Goal: Register for event/course

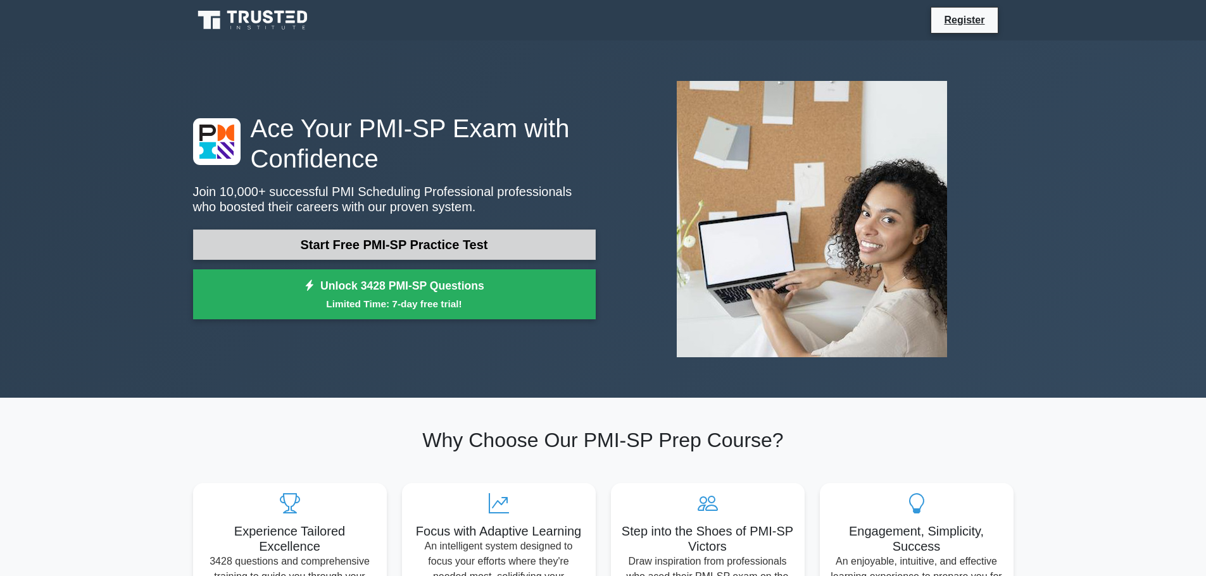
click at [267, 249] on link "Start Free PMI-SP Practice Test" at bounding box center [394, 245] width 402 height 30
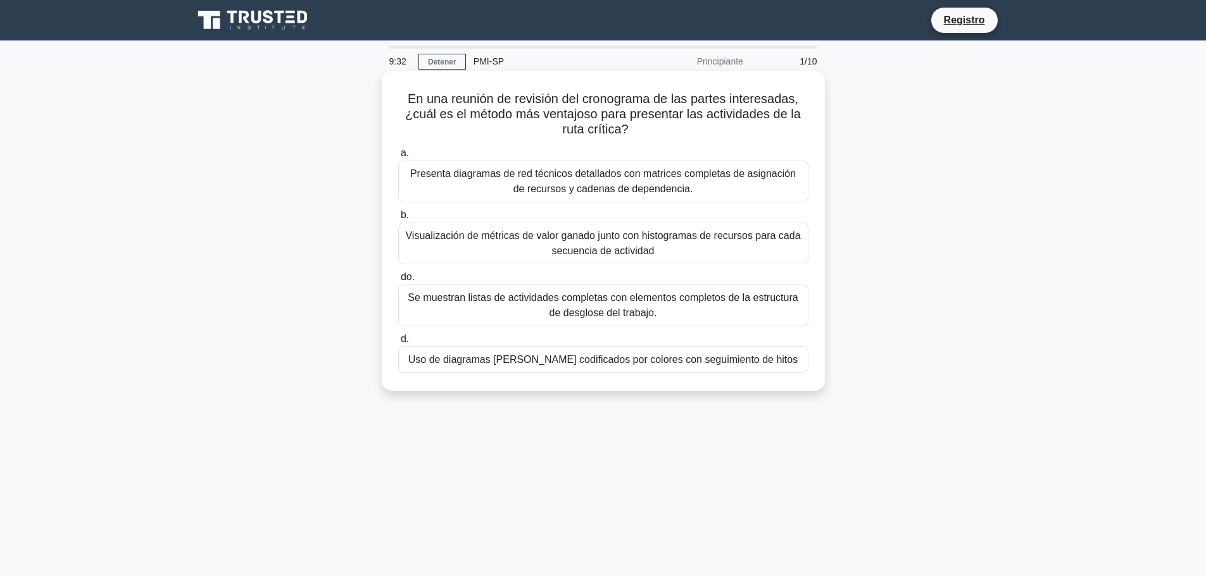
click at [654, 359] on font "Uso de diagramas [PERSON_NAME] codificados por colores con seguimiento de hitos" at bounding box center [602, 359] width 389 height 11
click at [398, 344] on input "d. Uso de diagramas [PERSON_NAME] codificados por colores con seguimiento de hi…" at bounding box center [398, 339] width 0 height 8
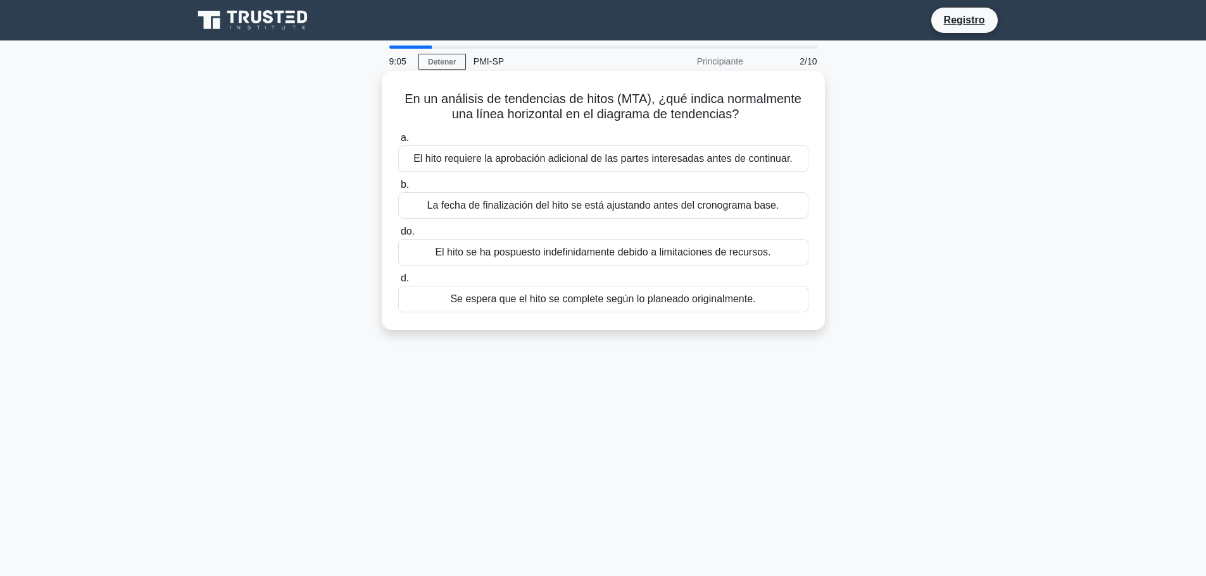
click at [468, 302] on font "Se espera que el hito se complete según lo planeado originalmente." at bounding box center [602, 299] width 305 height 11
click at [398, 283] on input "d. Se espera que el hito se complete según lo planeado originalmente." at bounding box center [398, 279] width 0 height 8
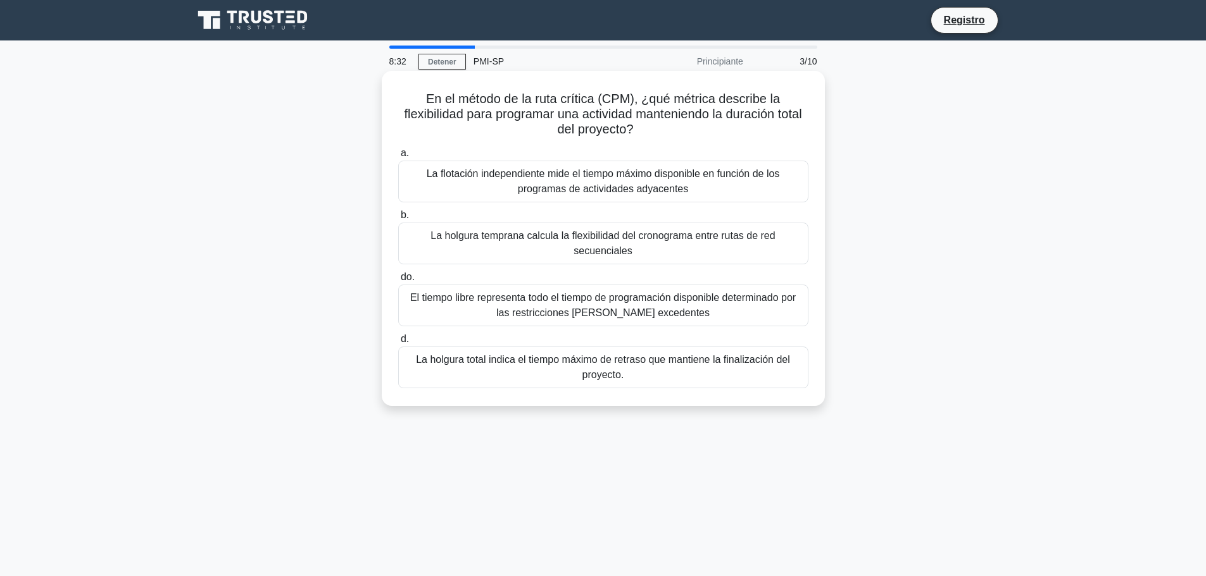
click at [733, 239] on font "La holgura temprana calcula la flexibilidad del cronograma entre rutas de red s…" at bounding box center [602, 243] width 344 height 26
click at [398, 220] on input "b. La holgura temprana calcula la flexibilidad del cronograma entre rutas de re…" at bounding box center [398, 215] width 0 height 8
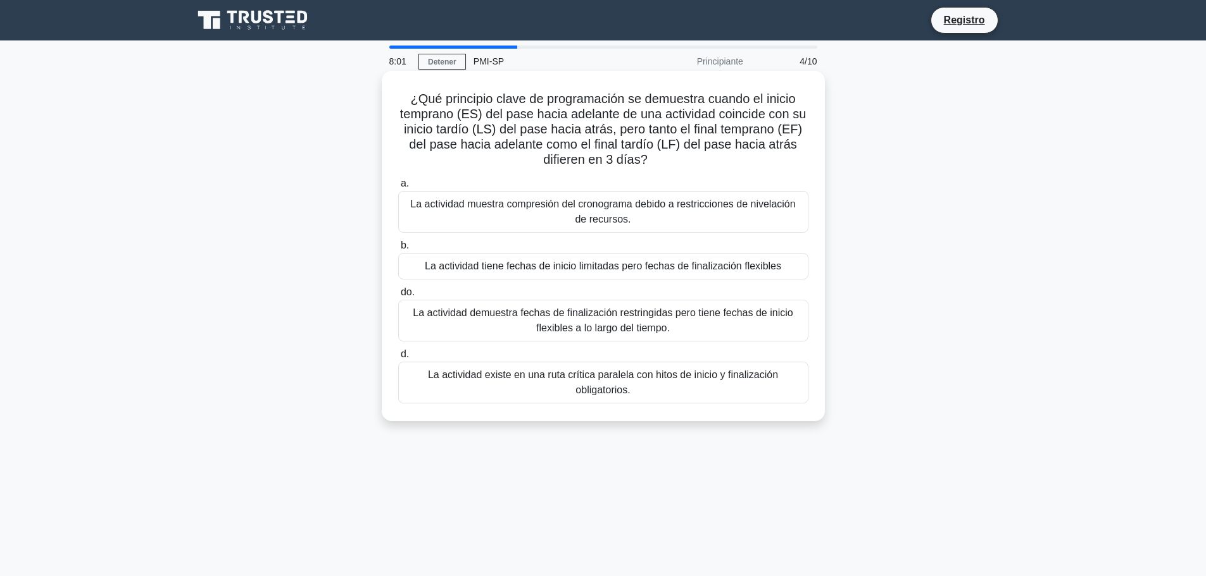
click at [687, 392] on font "La actividad existe en una ruta crítica paralela con hitos de inicio y finaliza…" at bounding box center [603, 383] width 399 height 30
click at [398, 359] on input "d. La actividad existe en una ruta crítica paralela con hitos de inicio y final…" at bounding box center [398, 355] width 0 height 8
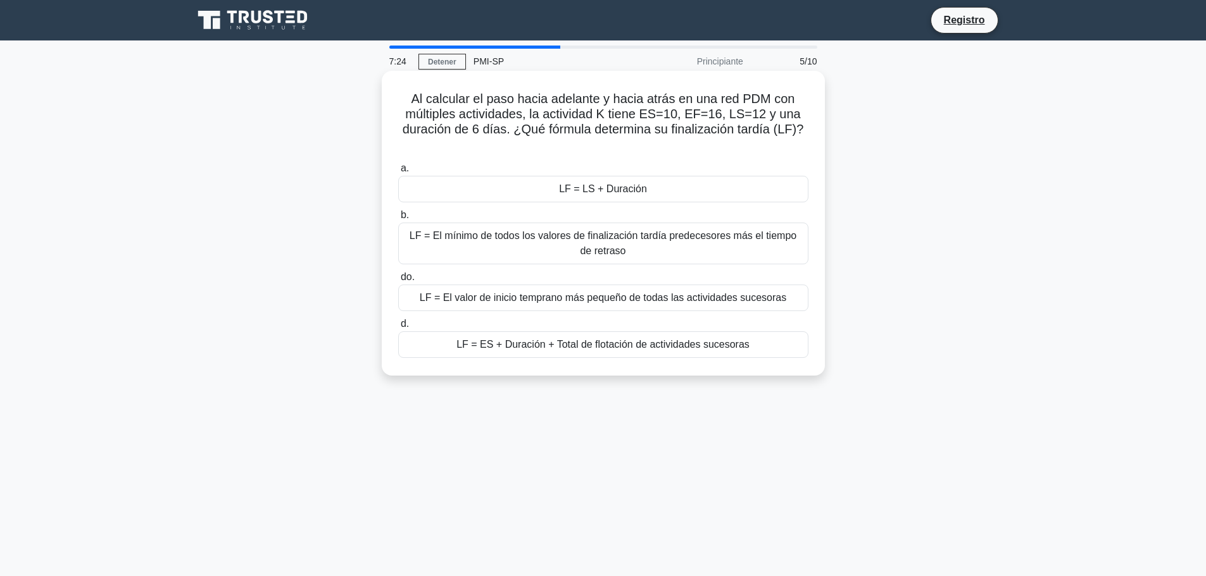
click at [540, 185] on div "LF = LS + Duración" at bounding box center [603, 189] width 410 height 27
click at [398, 173] on input "a. LF = LS + Duración" at bounding box center [398, 169] width 0 height 8
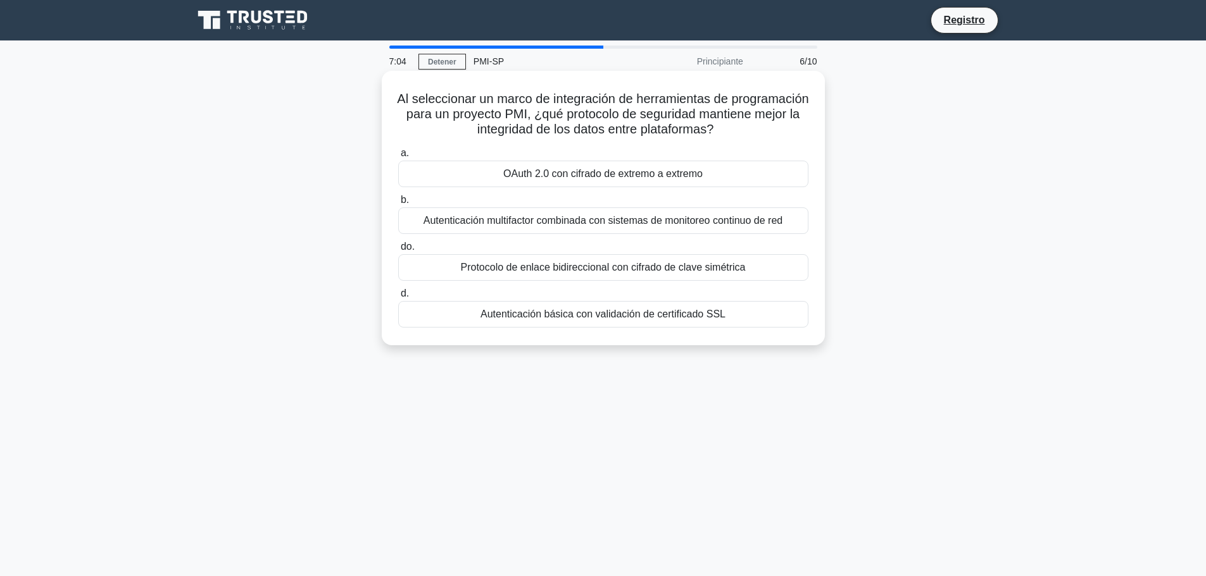
click at [564, 178] on font "OAuth 2.0 con cifrado de extremo a extremo" at bounding box center [602, 173] width 199 height 11
click at [398, 158] on input "a. OAuth 2.0 con cifrado de extremo a extremo" at bounding box center [398, 153] width 0 height 8
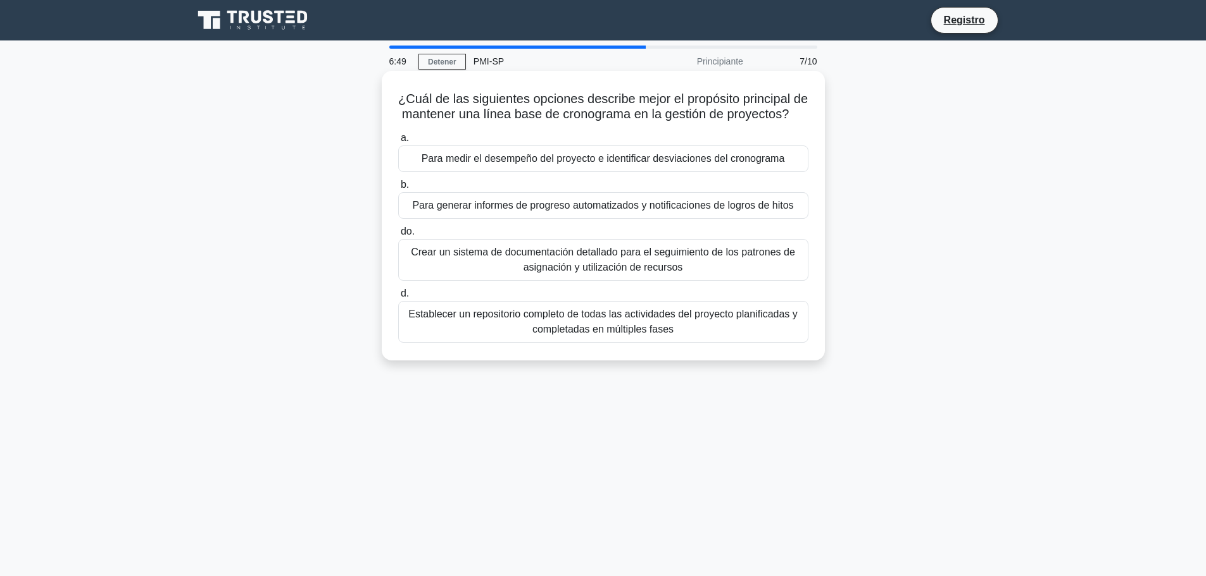
click at [459, 164] on font "Para medir el desempeño del proyecto e identificar desviaciones del cronograma" at bounding box center [602, 158] width 363 height 11
click at [398, 142] on input "a. Para medir el desempeño del proyecto e identificar desviaciones del cronogra…" at bounding box center [398, 138] width 0 height 8
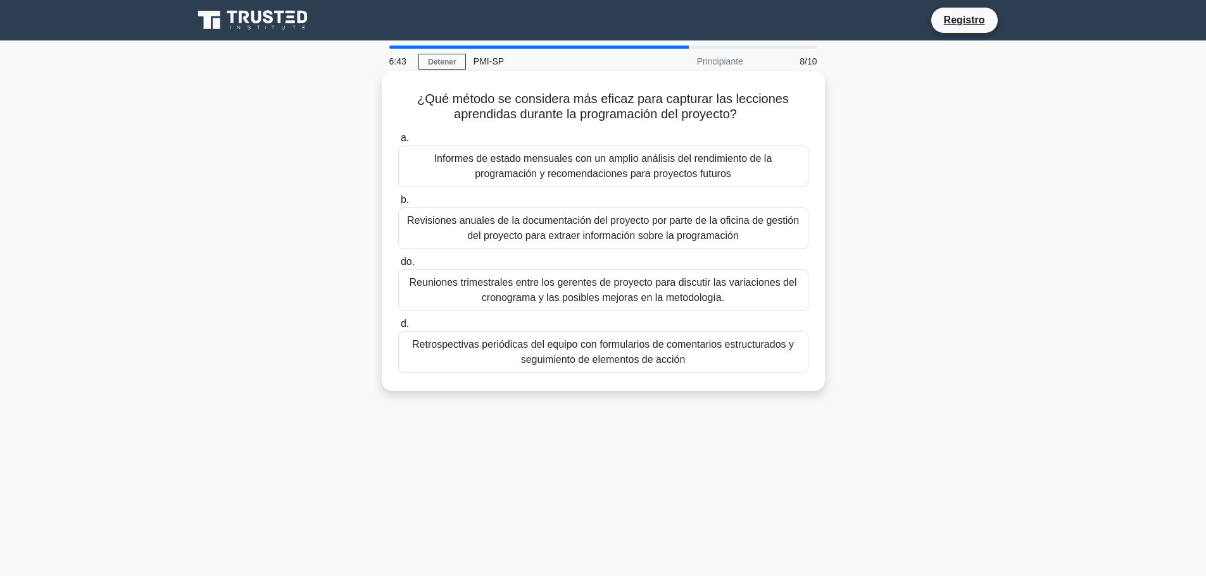
drag, startPoint x: 880, startPoint y: 105, endPoint x: 640, endPoint y: 101, distance: 239.2
click at [640, 101] on font "¿Qué método se considera más eficaz para capturar las lecciones aprendidas dura…" at bounding box center [602, 106] width 371 height 29
click at [509, 352] on font "Retrospectivas periódicas del equipo con formularios de comentarios estructurad…" at bounding box center [603, 352] width 399 height 30
click at [398, 328] on input "d. Retrospectivas periódicas del equipo con formularios de comentarios estructu…" at bounding box center [398, 324] width 0 height 8
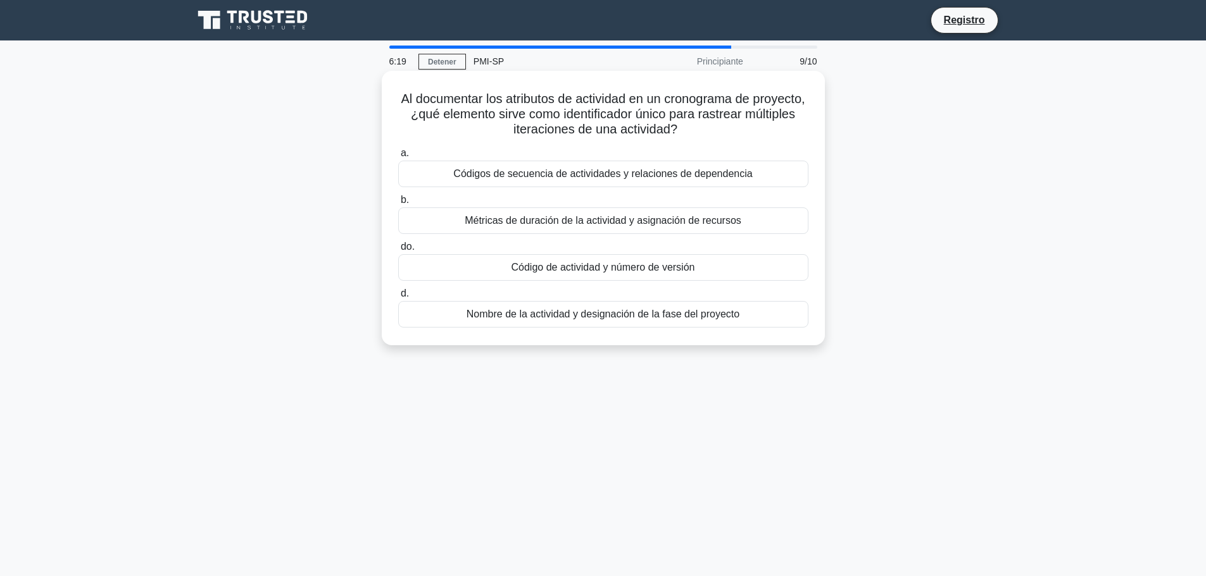
click at [729, 272] on div "Código de actividad y número de versión" at bounding box center [603, 267] width 410 height 27
click at [398, 251] on input "do. Código de actividad y número de versión" at bounding box center [398, 247] width 0 height 8
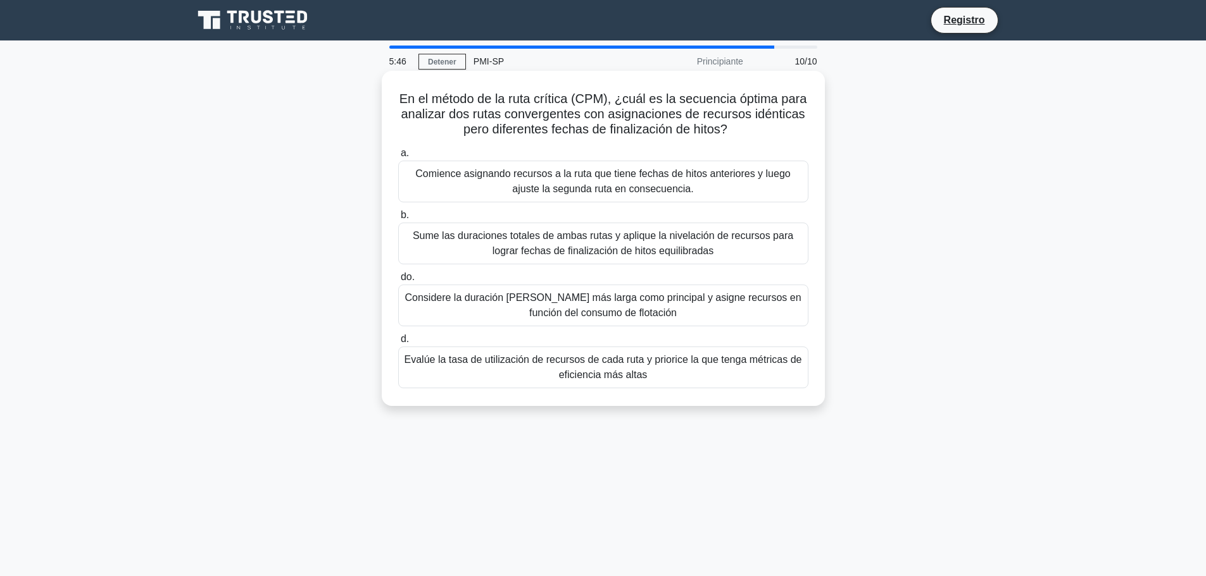
click at [589, 370] on font "Evalúe la tasa de utilización de recursos de cada ruta y priorice la que tenga …" at bounding box center [602, 367] width 397 height 26
click at [398, 344] on input "d. Evalúe la tasa de utilización de recursos de cada ruta y priorice la que ten…" at bounding box center [398, 339] width 0 height 8
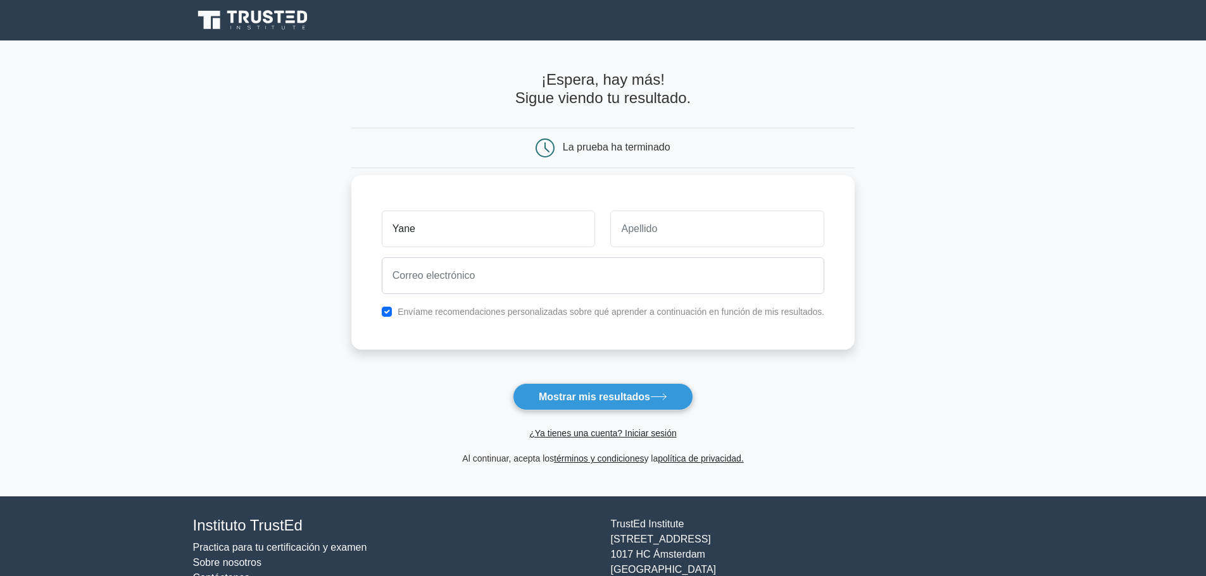
type input "Yane"
click at [701, 295] on div at bounding box center [603, 275] width 458 height 47
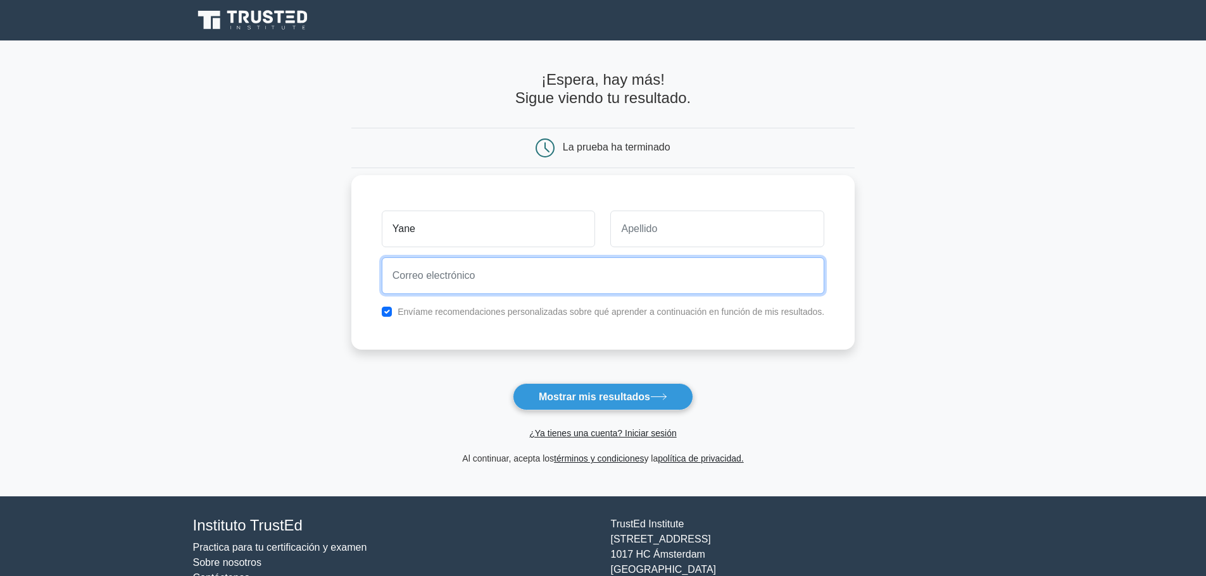
click at [440, 273] on input "email" at bounding box center [603, 276] width 442 height 37
type input "yabreub@gmail.com"
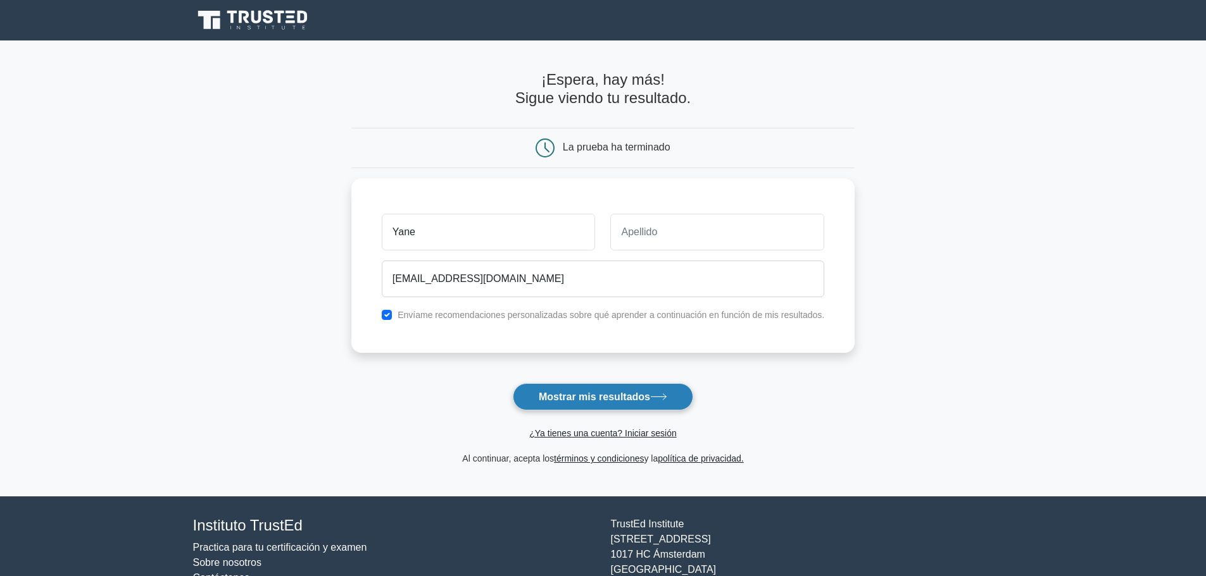
click at [604, 396] on font "Mostrar mis resultados" at bounding box center [594, 397] width 111 height 11
type input "AB"
click at [792, 375] on form "¡Espera, hay más! Sigue viendo tu resultado. La prueba ha terminado Yane AB" at bounding box center [602, 269] width 503 height 396
click at [631, 388] on button "Mostrar mis resultados" at bounding box center [603, 396] width 180 height 27
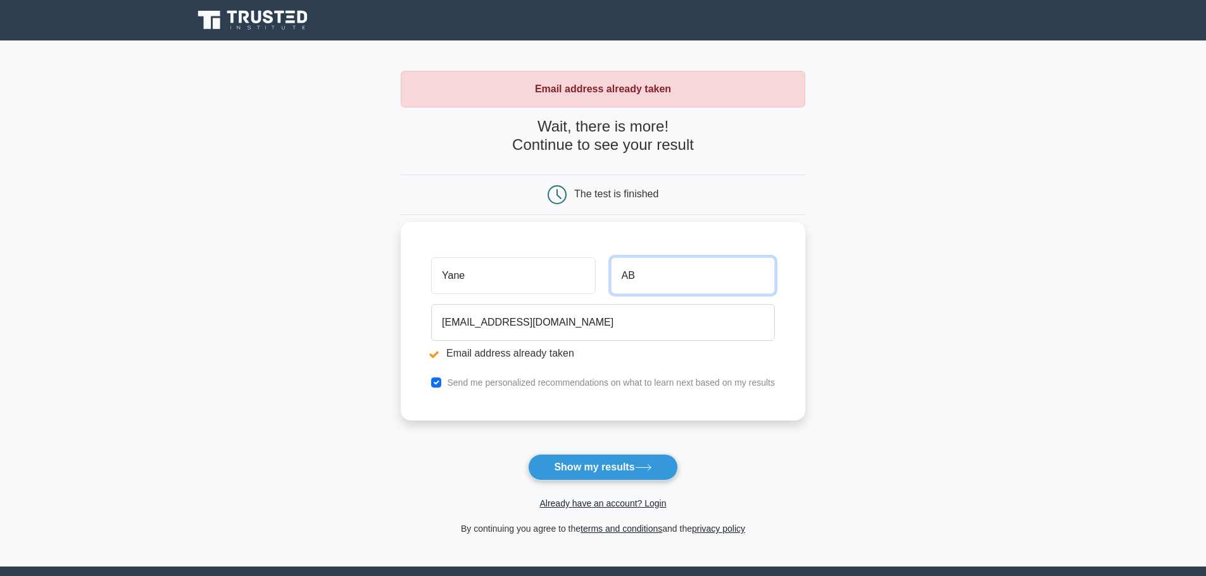
click at [619, 274] on input "AB" at bounding box center [693, 276] width 164 height 37
type input "Abreu Bartomeo"
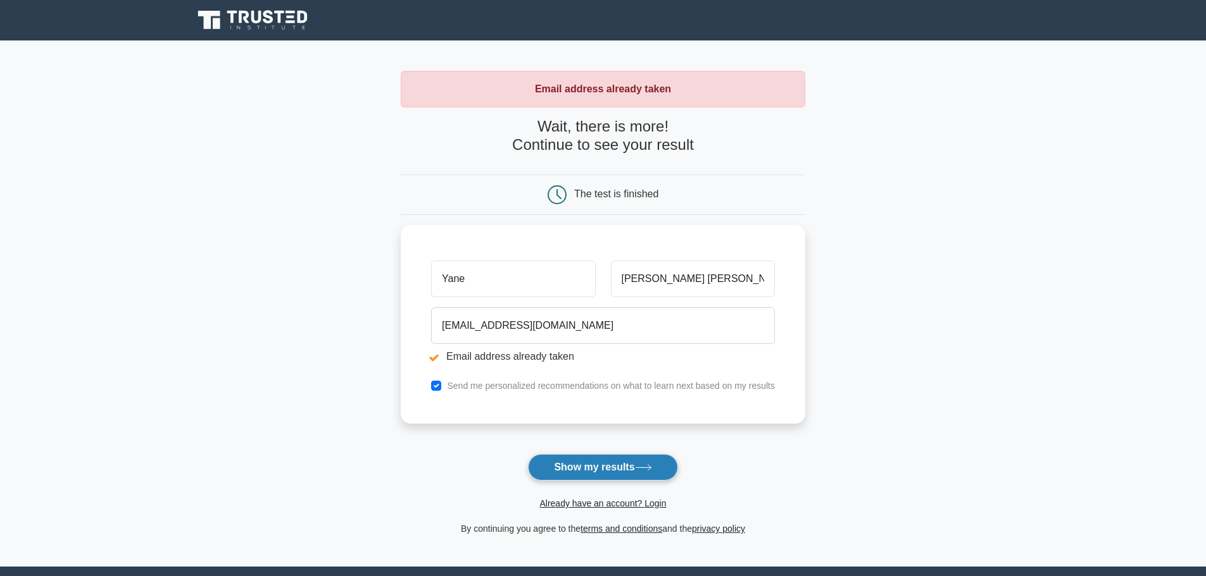
click at [645, 471] on icon at bounding box center [643, 467] width 17 height 7
click at [491, 277] on input "Yane" at bounding box center [513, 276] width 164 height 37
type input "Yanedi"
click at [625, 473] on button "Show my results" at bounding box center [602, 467] width 149 height 27
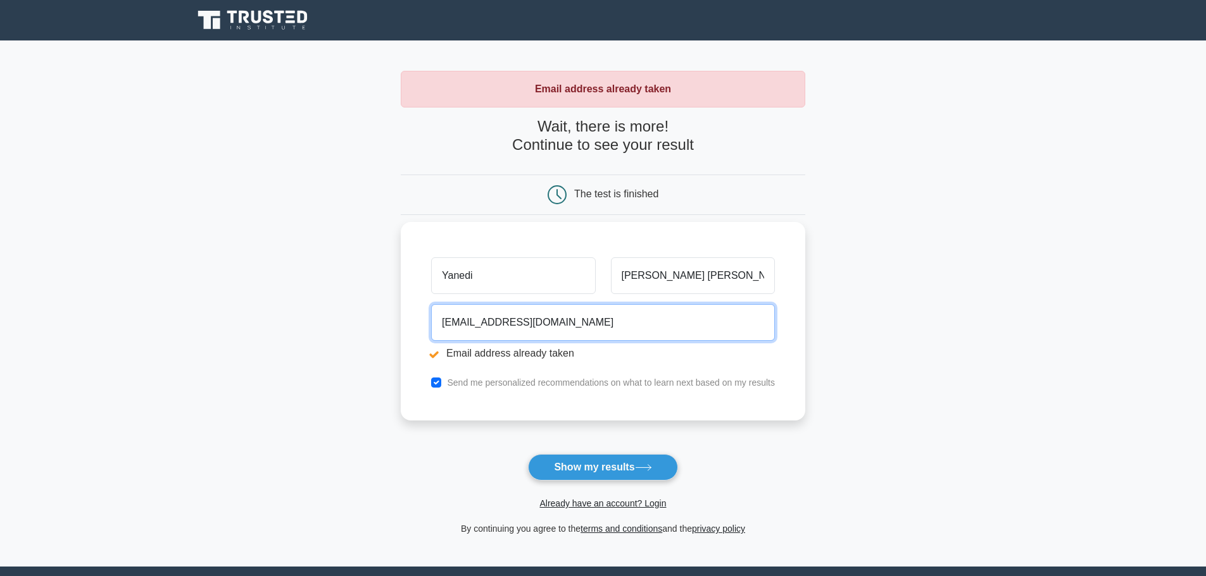
click at [495, 332] on input "[EMAIL_ADDRESS][DOMAIN_NAME]" at bounding box center [603, 322] width 344 height 37
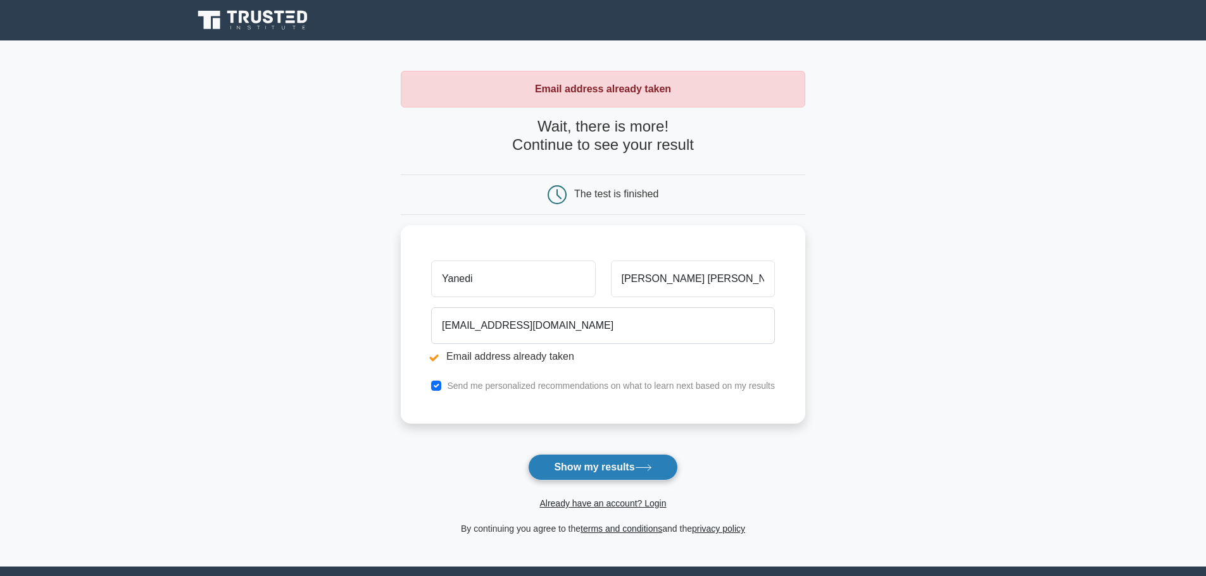
click at [578, 464] on button "Show my results" at bounding box center [602, 467] width 149 height 27
